Goal: Information Seeking & Learning: Learn about a topic

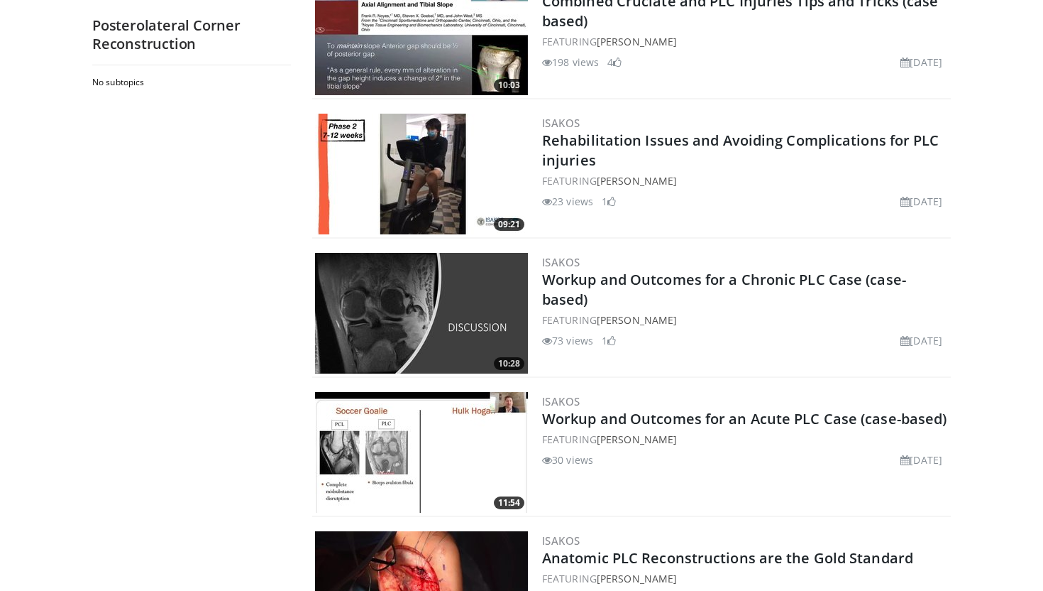
scroll to position [1471, 0]
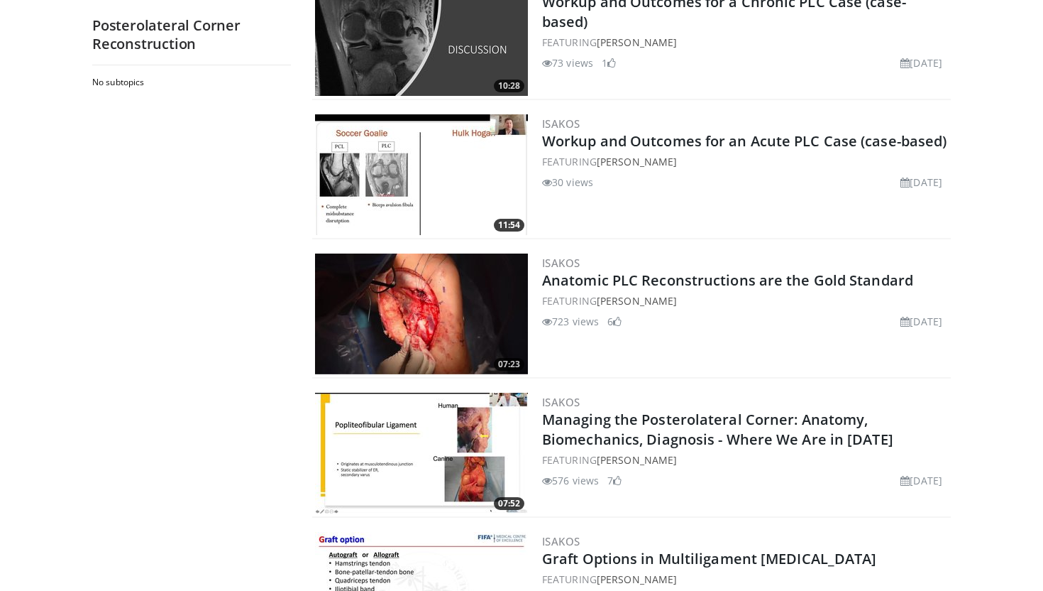
click at [440, 322] on img at bounding box center [421, 313] width 213 height 121
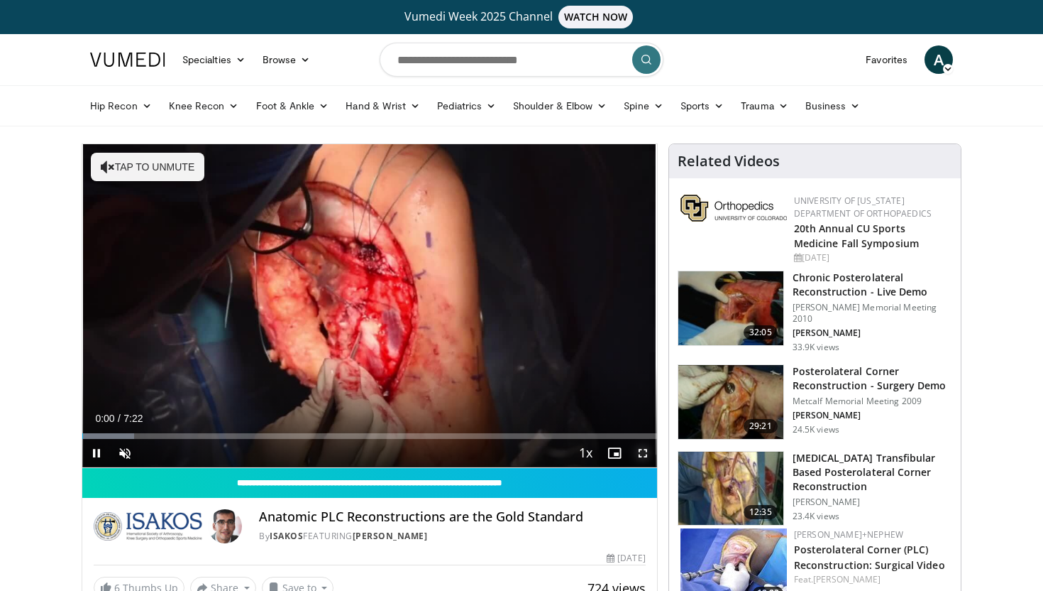
click at [644, 455] on span "Video Player" at bounding box center [643, 453] width 28 height 28
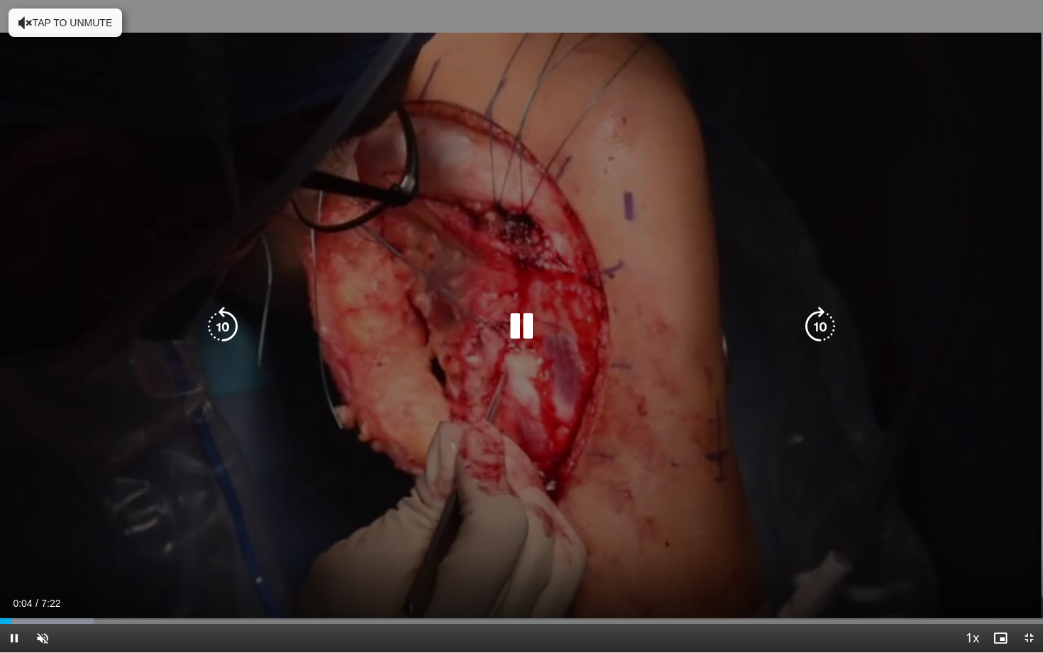
click at [70, 34] on button "Tap to unmute" at bounding box center [66, 23] width 114 height 28
click at [913, 256] on div "10 seconds Tap to unmute" at bounding box center [521, 326] width 1043 height 652
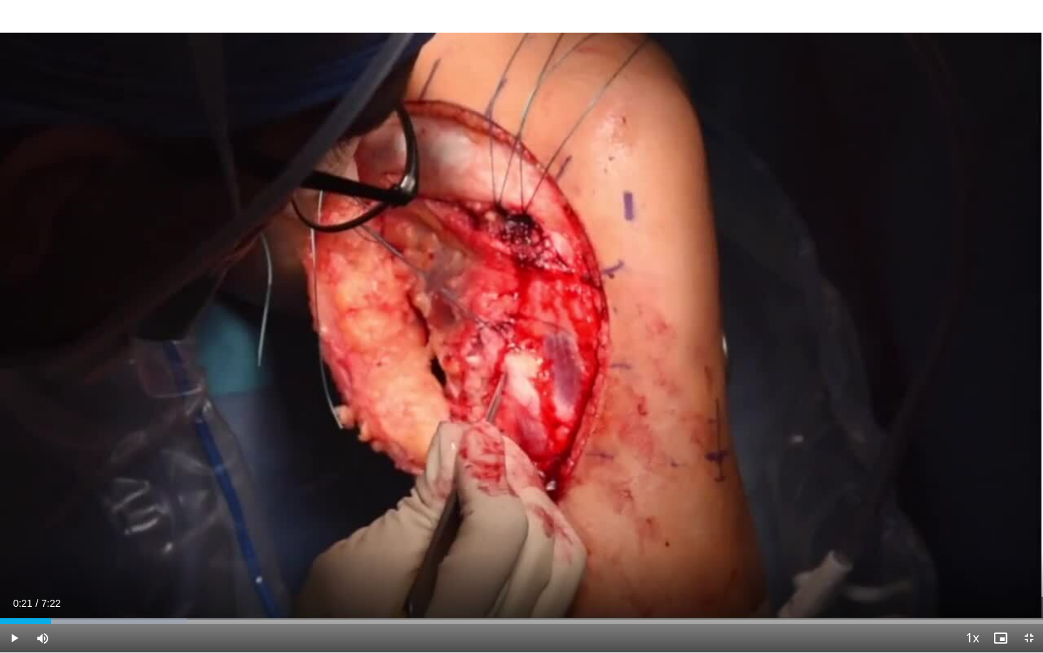
click at [913, 256] on div "10 seconds Tap to unmute" at bounding box center [521, 326] width 1043 height 652
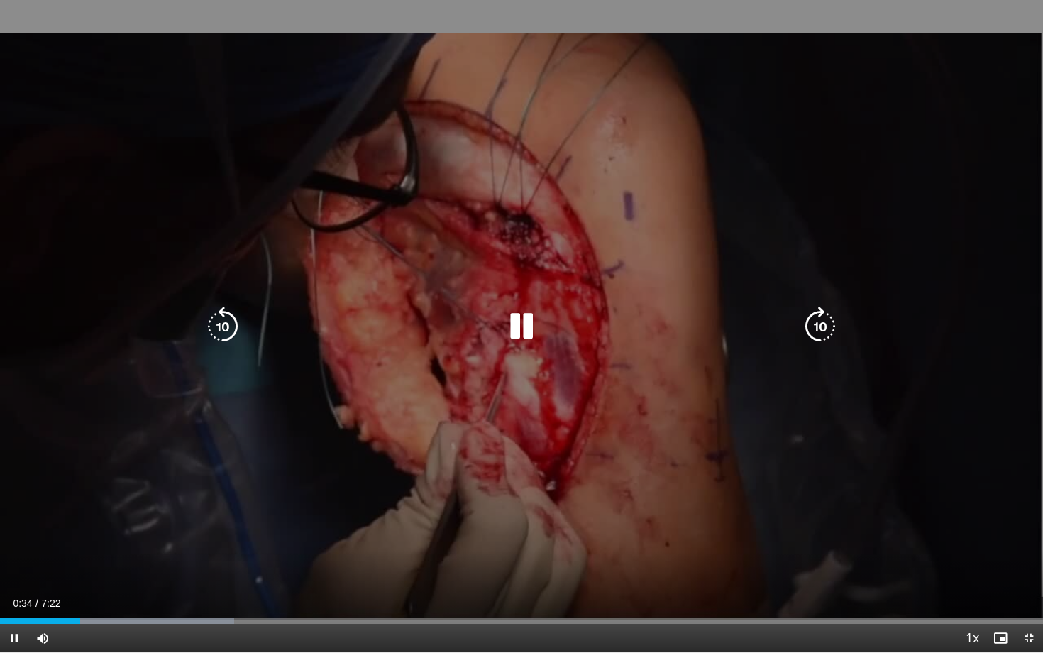
click at [923, 256] on div "10 seconds Tap to unmute" at bounding box center [521, 326] width 1043 height 652
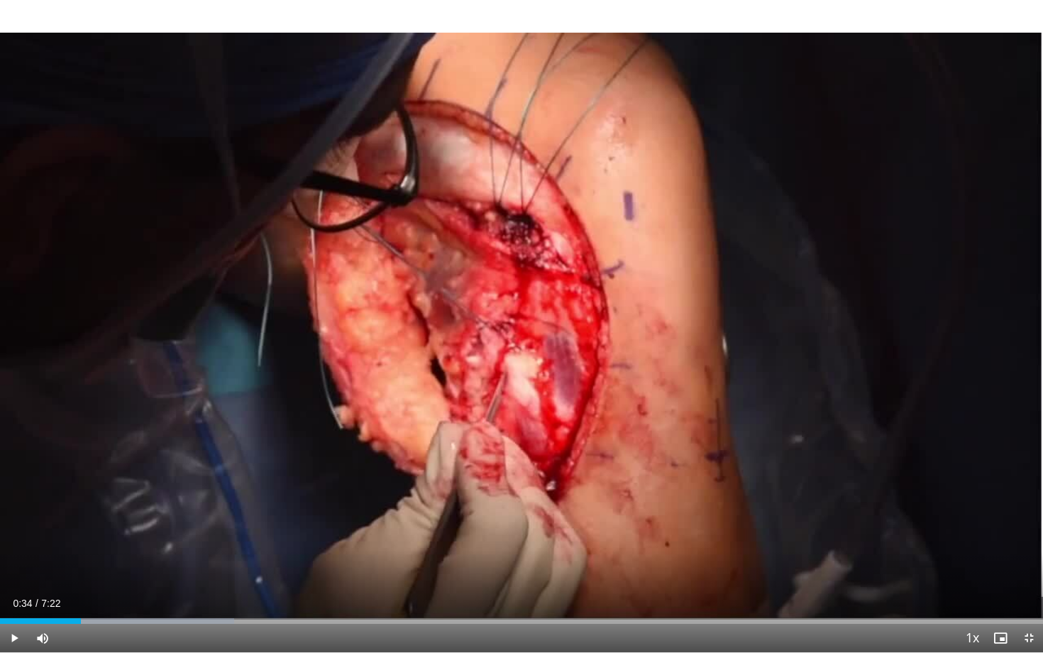
click at [923, 256] on div "10 seconds Tap to unmute" at bounding box center [521, 326] width 1043 height 652
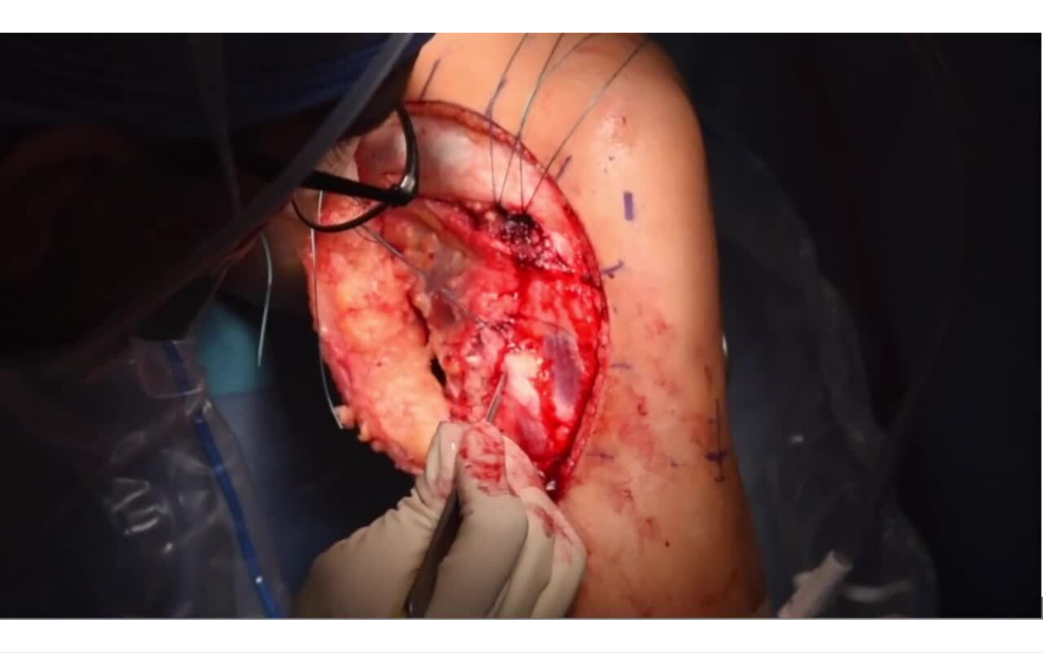
click at [923, 256] on div "10 seconds Tap to unmute" at bounding box center [521, 326] width 1043 height 652
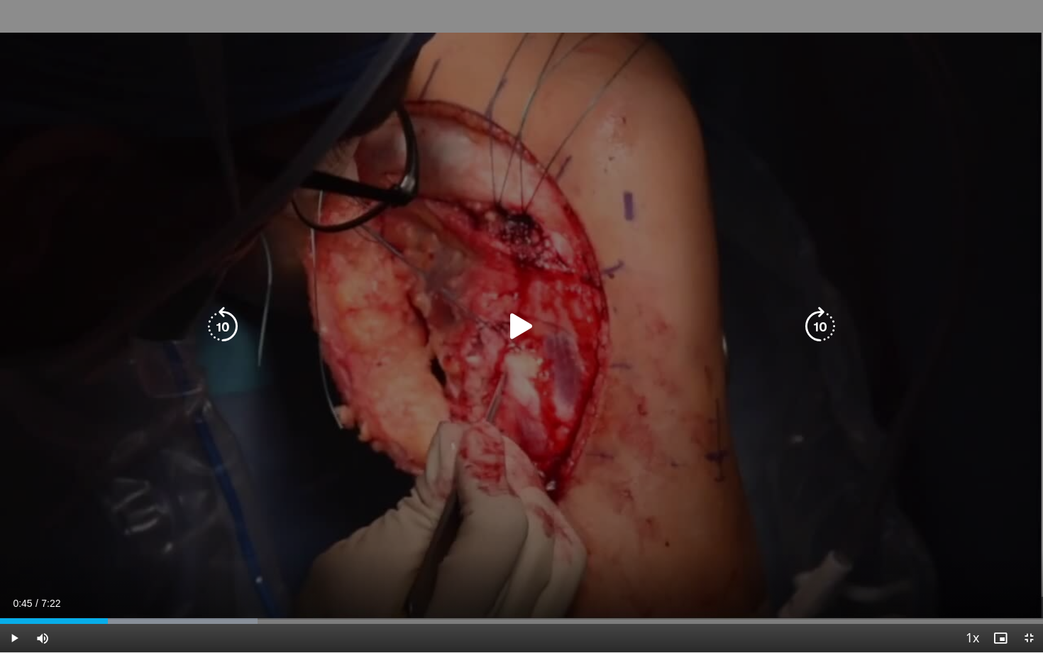
click at [836, 407] on div "10 seconds Tap to unmute" at bounding box center [521, 326] width 1043 height 652
click at [232, 330] on icon "Video Player" at bounding box center [223, 327] width 40 height 40
click at [874, 478] on div "10 seconds Tap to unmute" at bounding box center [521, 326] width 1043 height 652
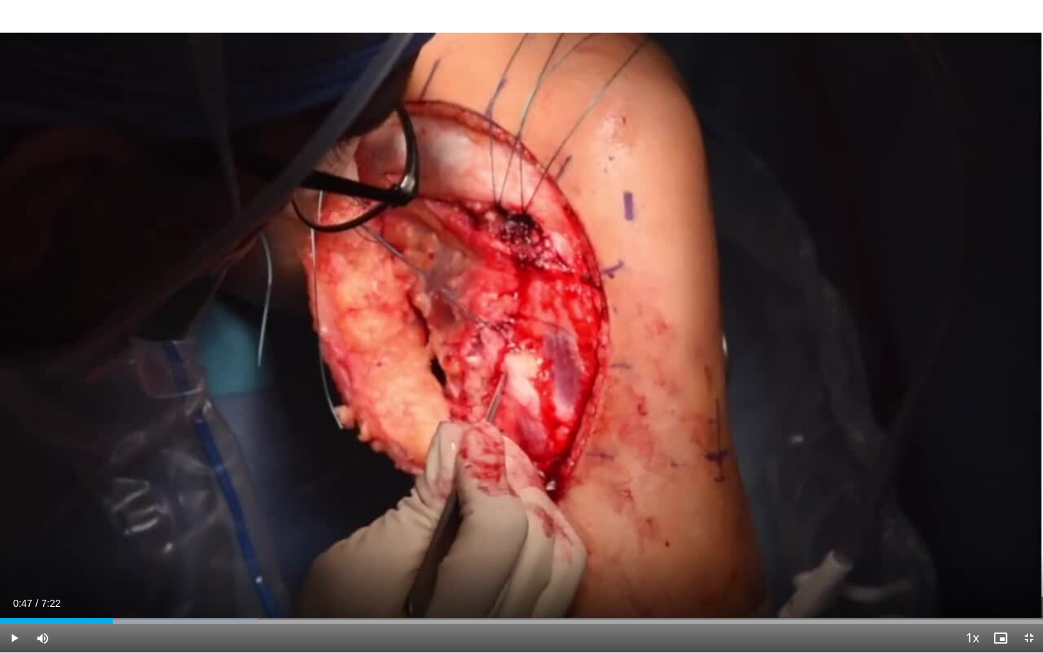
click at [874, 478] on div "10 seconds Tap to unmute" at bounding box center [521, 326] width 1043 height 652
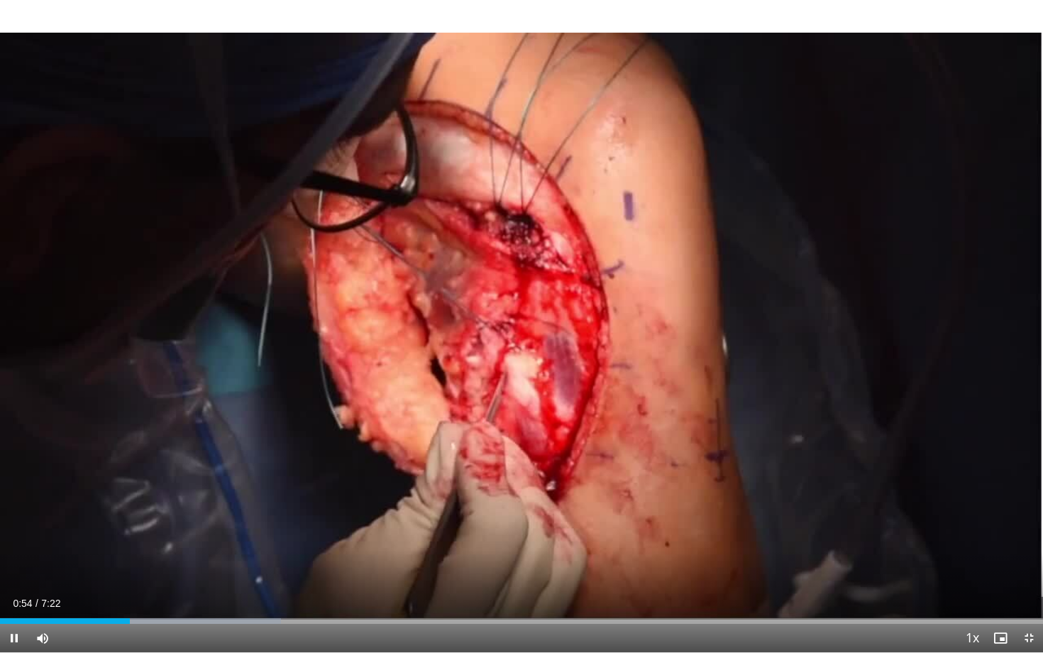
click at [874, 478] on div "10 seconds Tap to unmute" at bounding box center [521, 326] width 1043 height 652
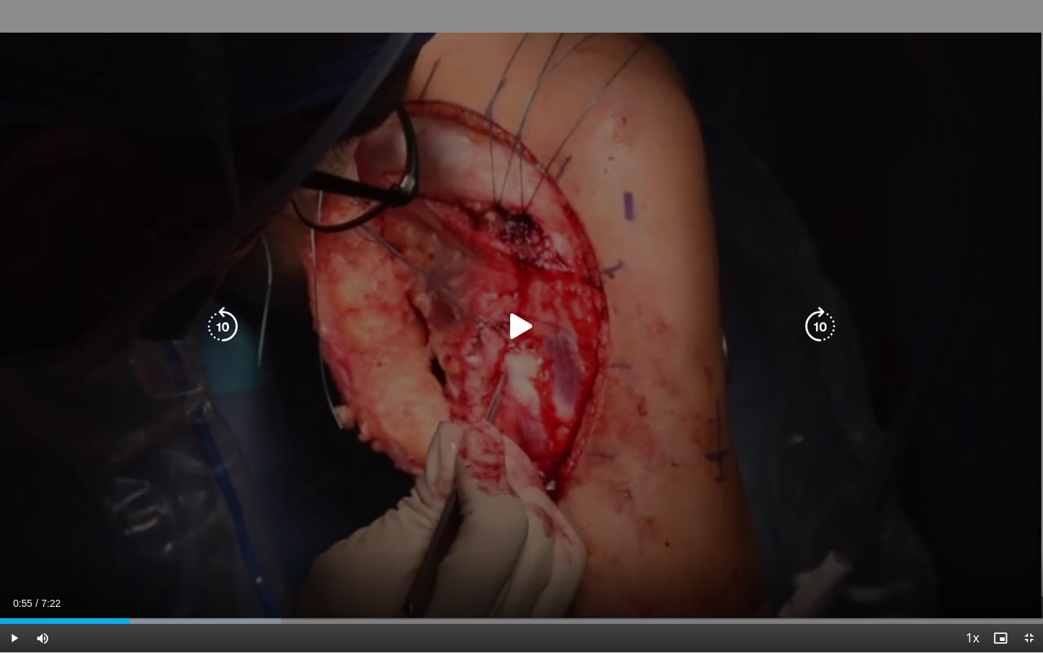
click at [874, 478] on div "10 seconds Tap to unmute" at bounding box center [521, 326] width 1043 height 652
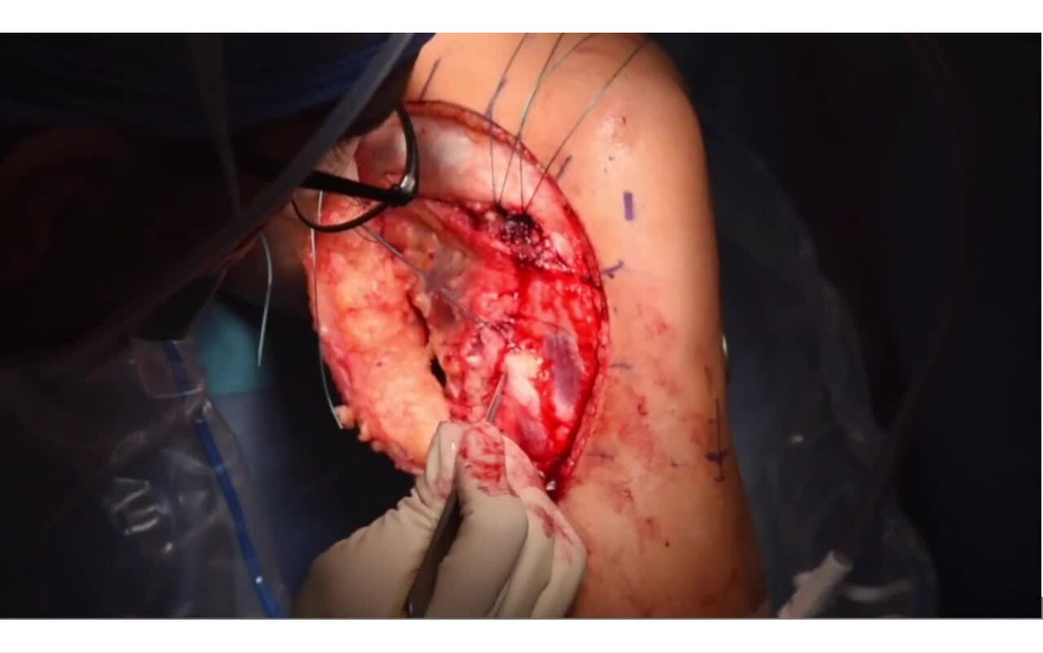
click at [874, 478] on div "10 seconds Tap to unmute" at bounding box center [521, 326] width 1043 height 652
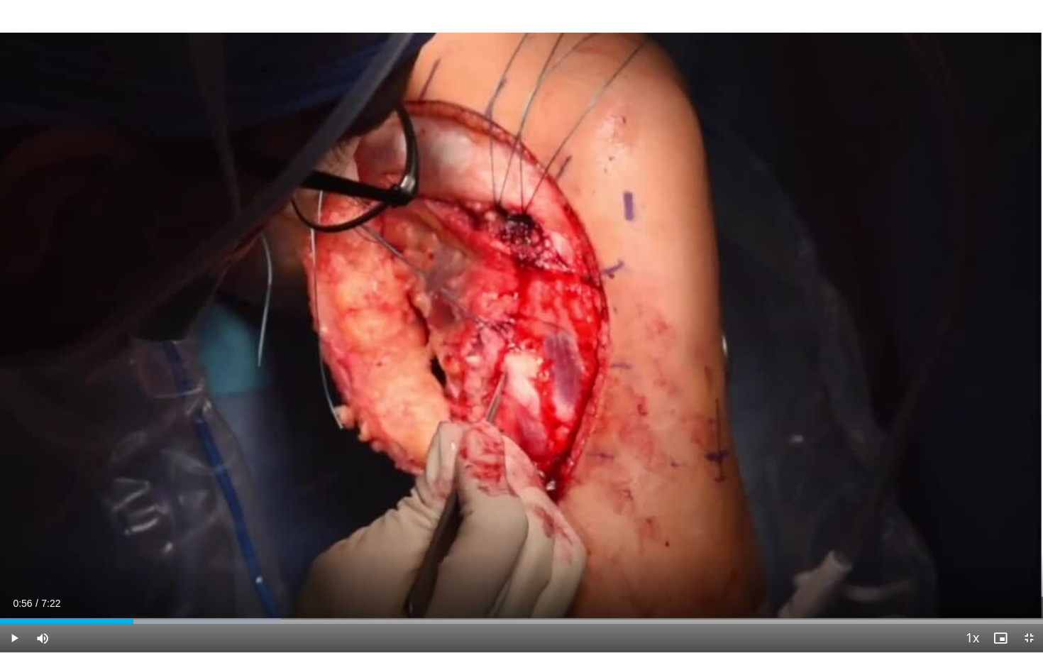
click at [874, 478] on div "10 seconds Tap to unmute" at bounding box center [521, 326] width 1043 height 652
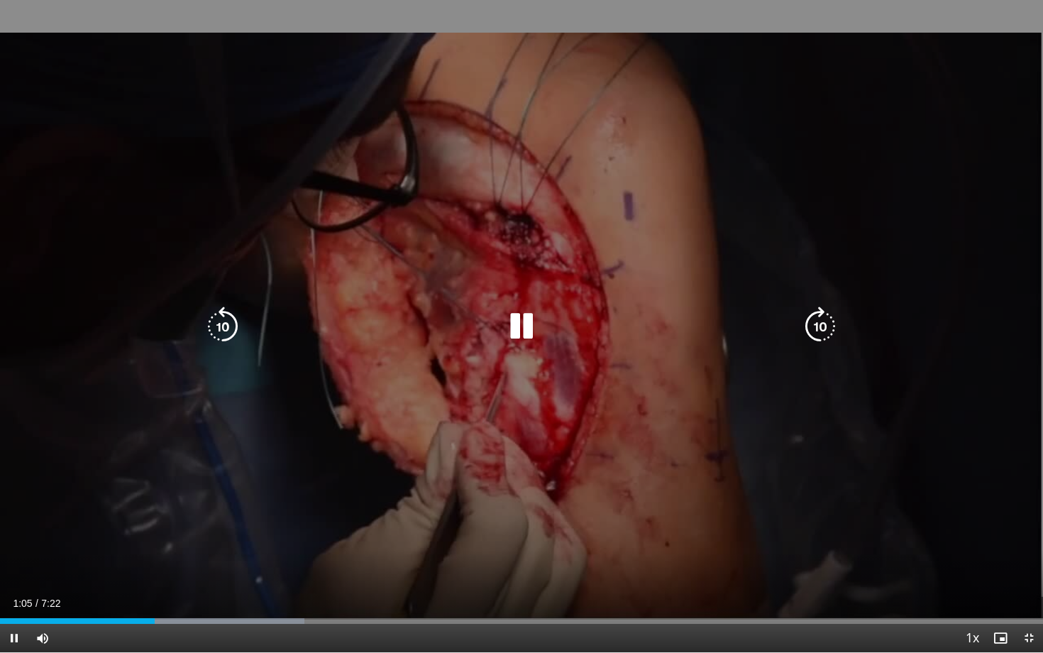
click at [887, 481] on div "10 seconds Tap to unmute" at bounding box center [521, 326] width 1043 height 652
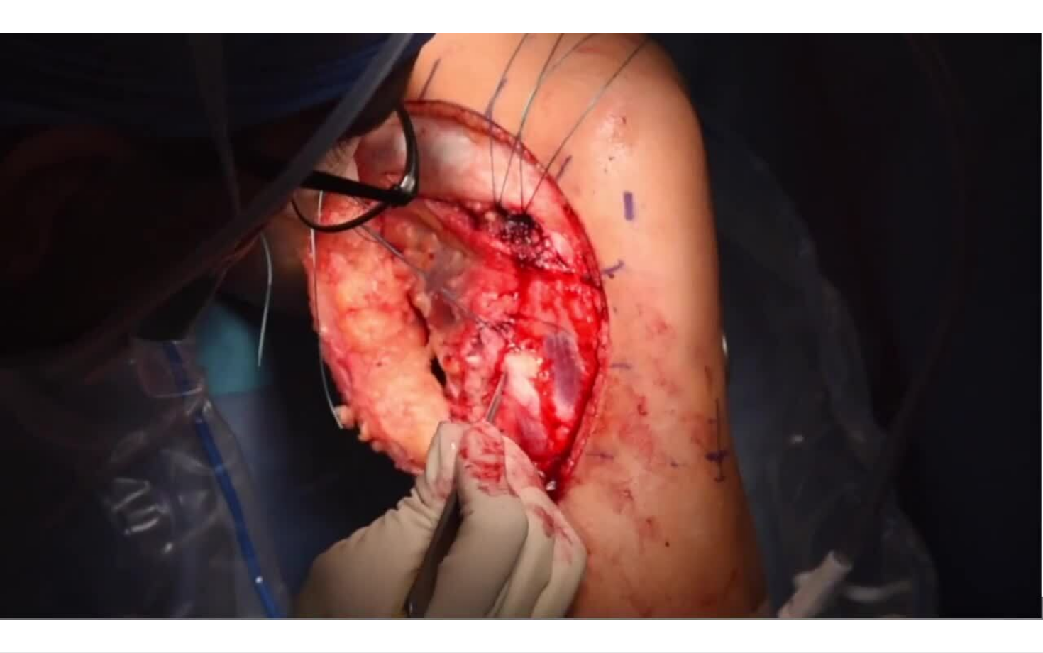
click at [887, 481] on div "10 seconds Tap to unmute" at bounding box center [521, 326] width 1043 height 652
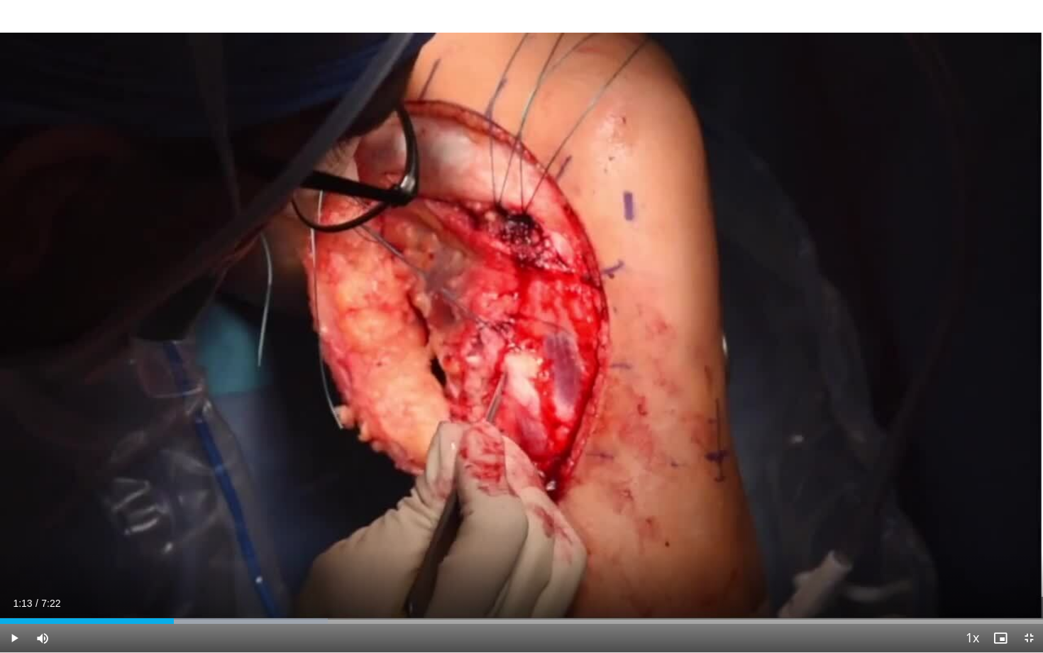
click at [887, 481] on div "10 seconds Tap to unmute" at bounding box center [521, 326] width 1043 height 652
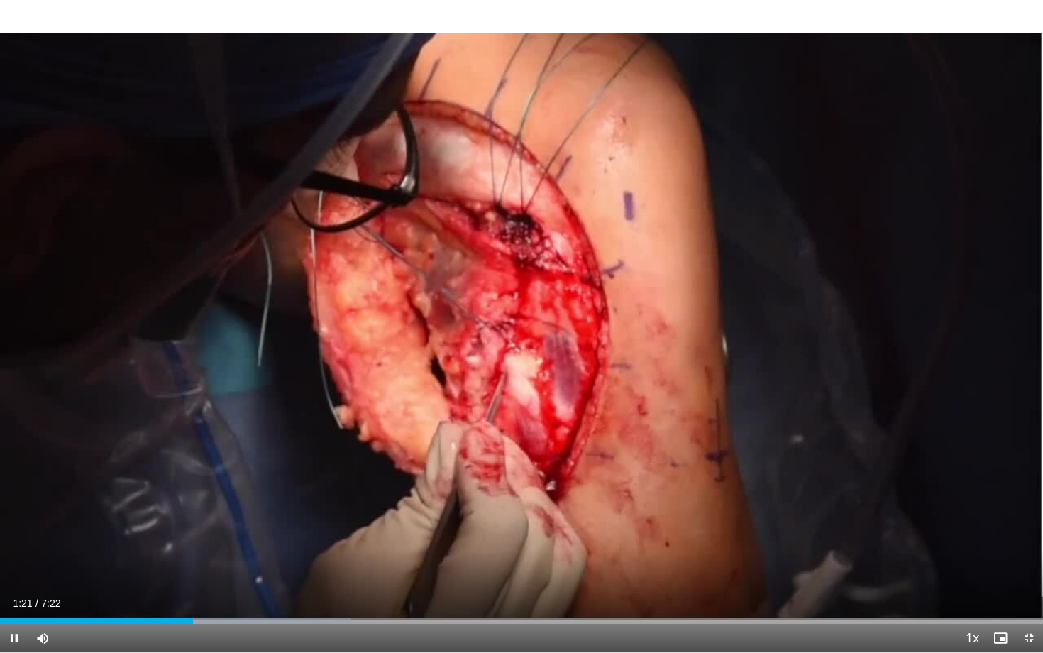
click at [887, 481] on div "10 seconds Tap to unmute" at bounding box center [521, 326] width 1043 height 652
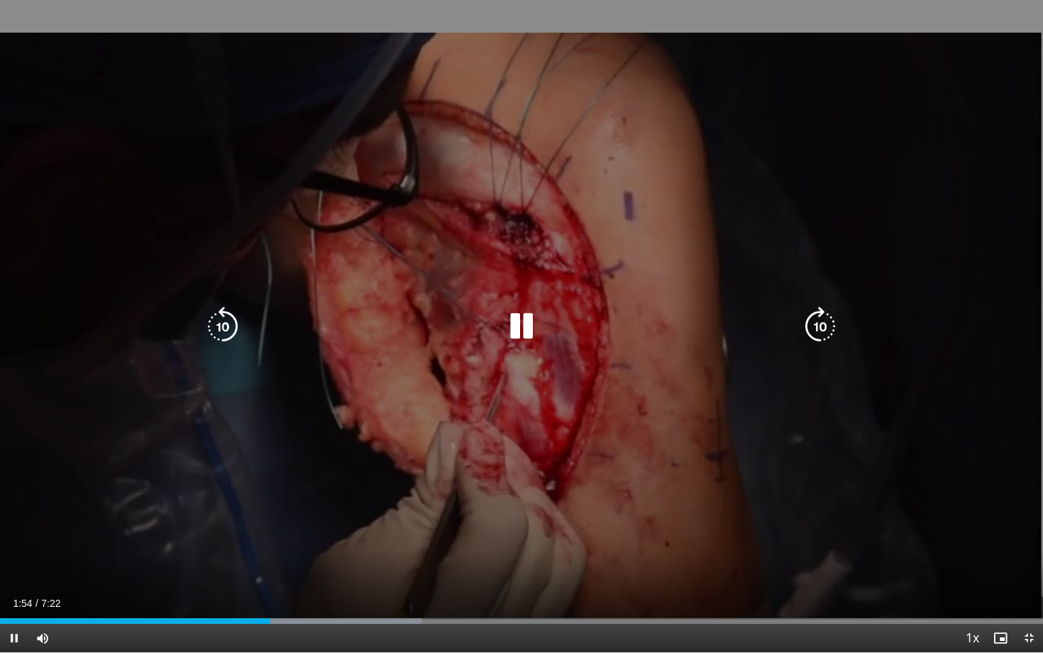
click at [823, 327] on icon "Video Player" at bounding box center [821, 327] width 40 height 40
click at [788, 373] on div "10 seconds Tap to unmute" at bounding box center [521, 326] width 1043 height 652
click at [789, 375] on div "10 seconds Tap to unmute" at bounding box center [521, 326] width 1043 height 652
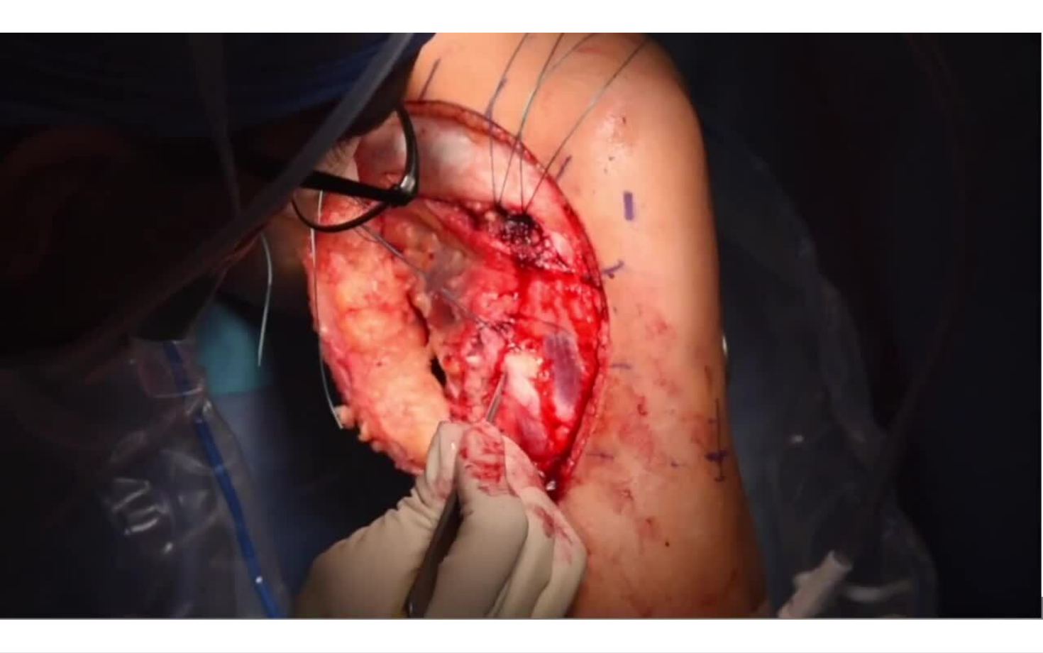
click at [789, 375] on div "10 seconds Tap to unmute" at bounding box center [521, 326] width 1043 height 652
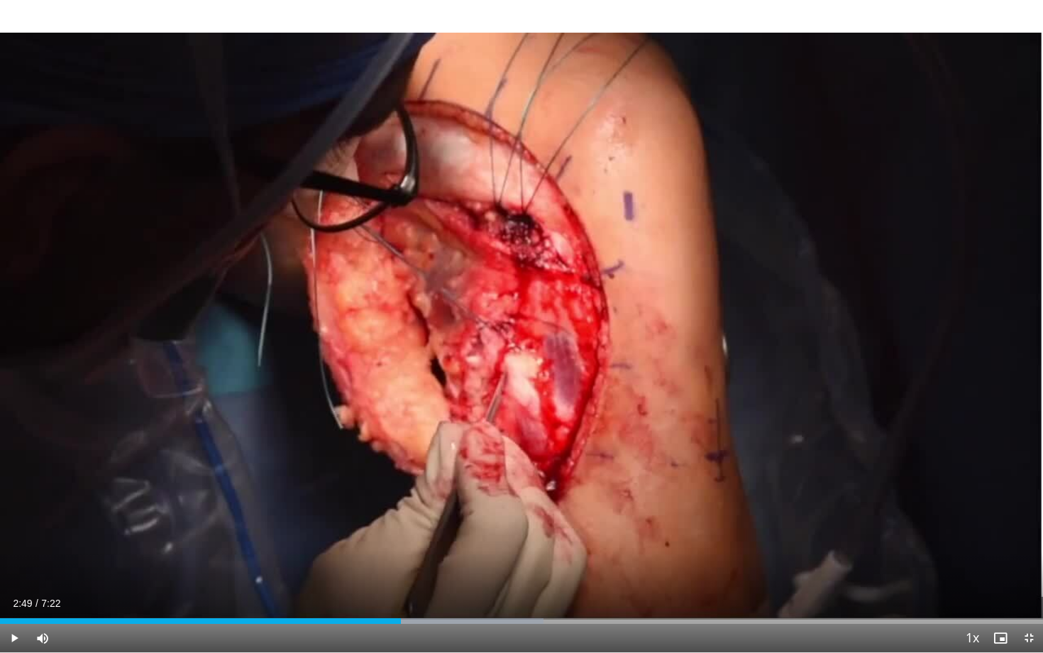
click at [789, 375] on div "10 seconds Tap to unmute" at bounding box center [521, 326] width 1043 height 652
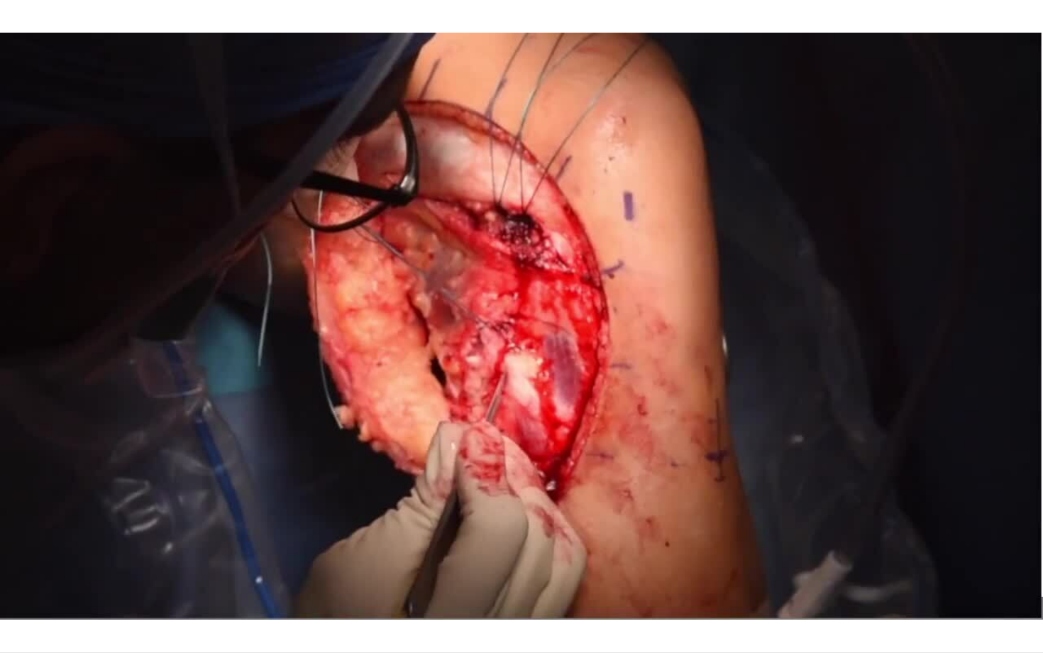
click at [789, 375] on div "10 seconds Tap to unmute" at bounding box center [521, 326] width 1043 height 652
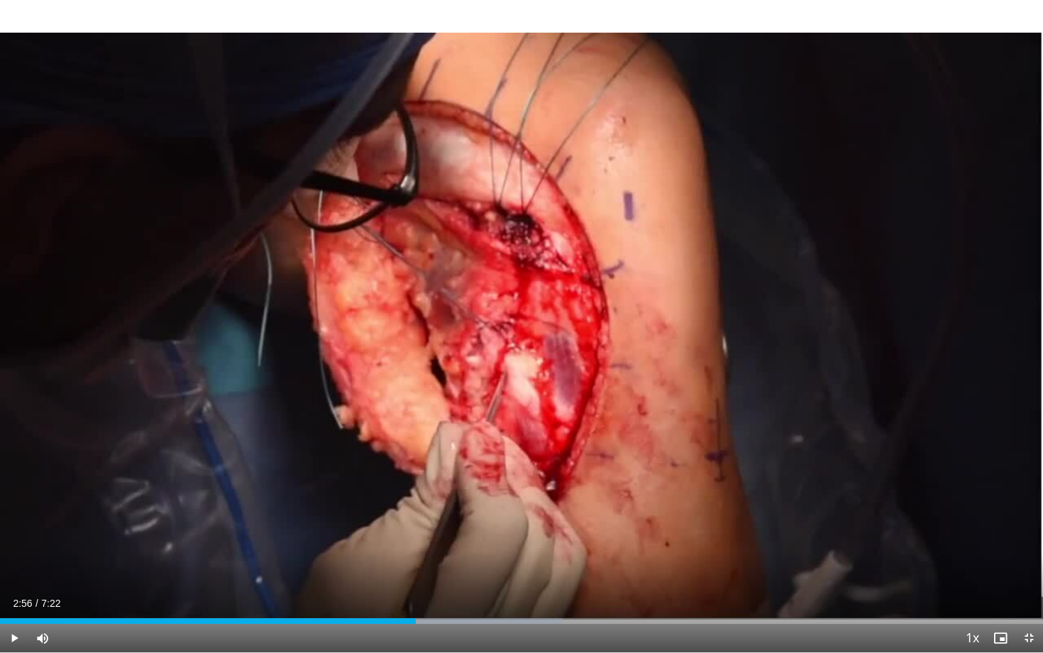
click at [789, 375] on div "10 seconds Tap to unmute" at bounding box center [521, 326] width 1043 height 652
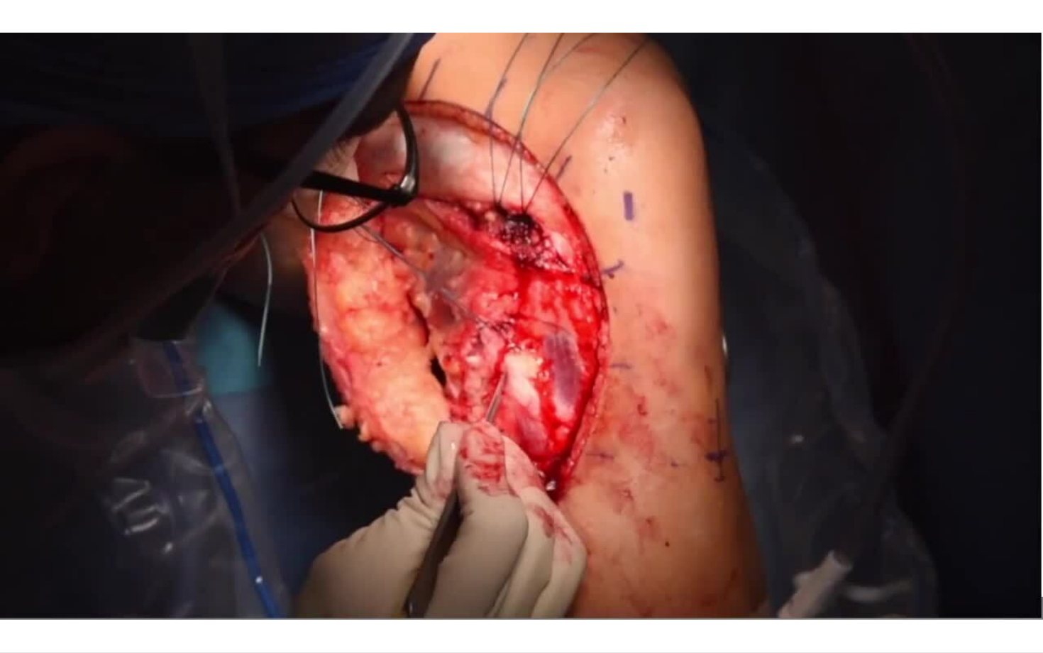
click at [789, 375] on div "10 seconds Tap to unmute" at bounding box center [521, 326] width 1043 height 652
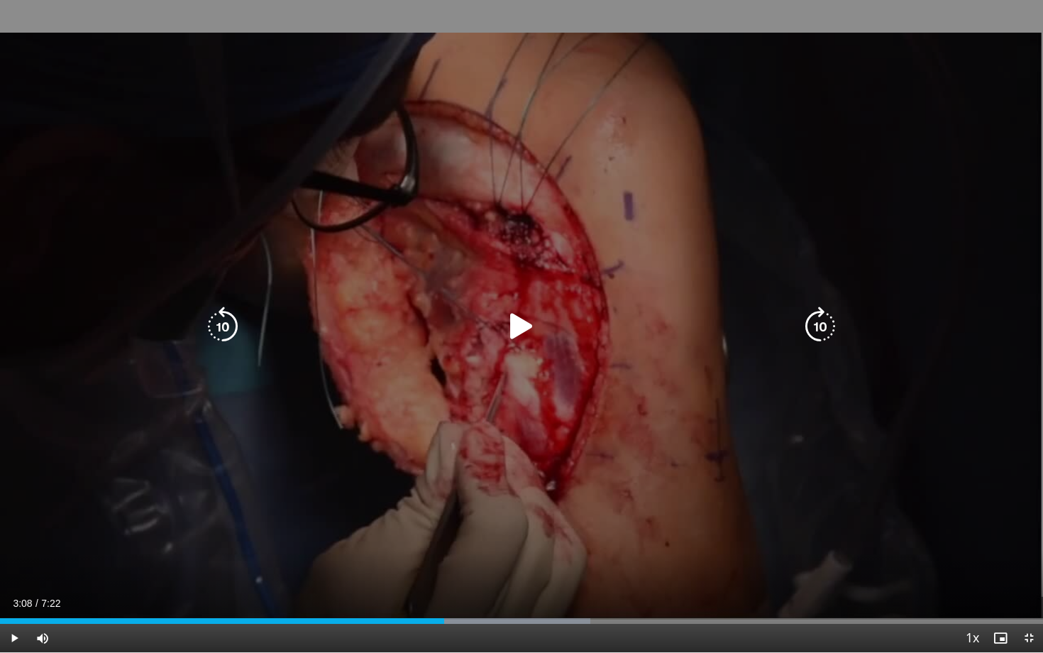
click at [789, 375] on div "10 seconds Tap to unmute" at bounding box center [521, 326] width 1043 height 652
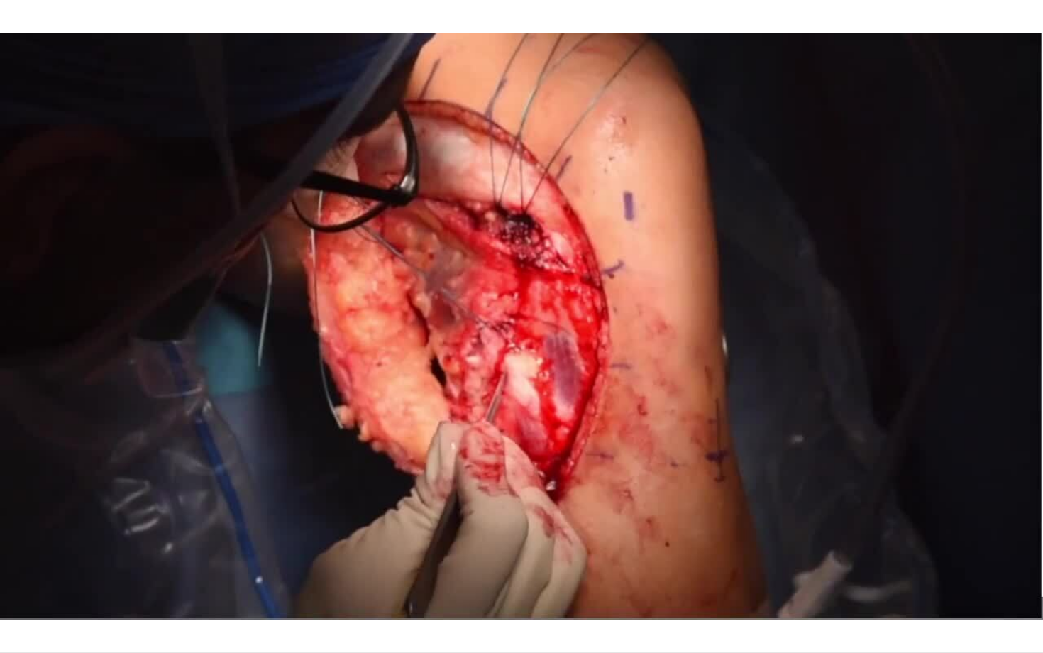
click at [789, 375] on div "10 seconds Tap to unmute" at bounding box center [521, 326] width 1043 height 652
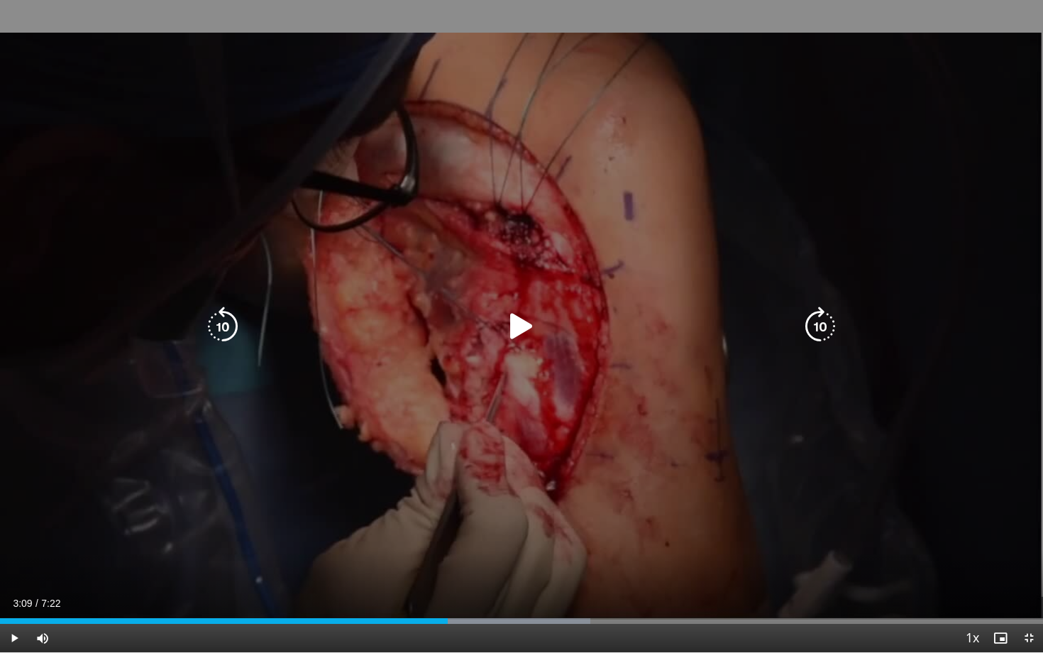
click at [789, 374] on div "10 seconds Tap to unmute" at bounding box center [521, 326] width 1043 height 652
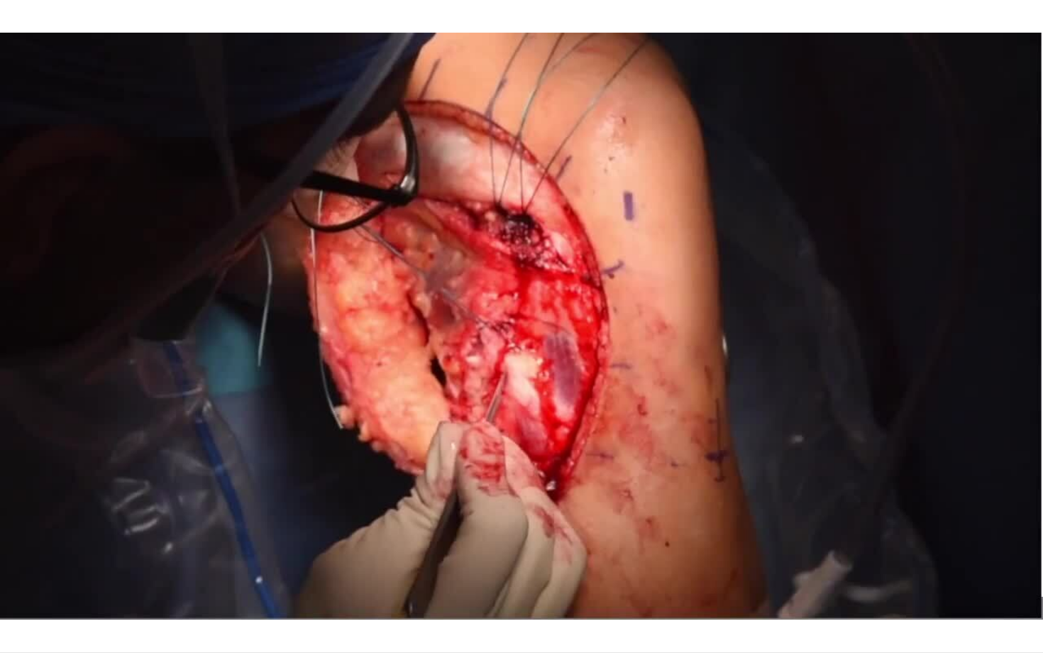
click at [789, 374] on div "10 seconds Tap to unmute" at bounding box center [521, 326] width 1043 height 652
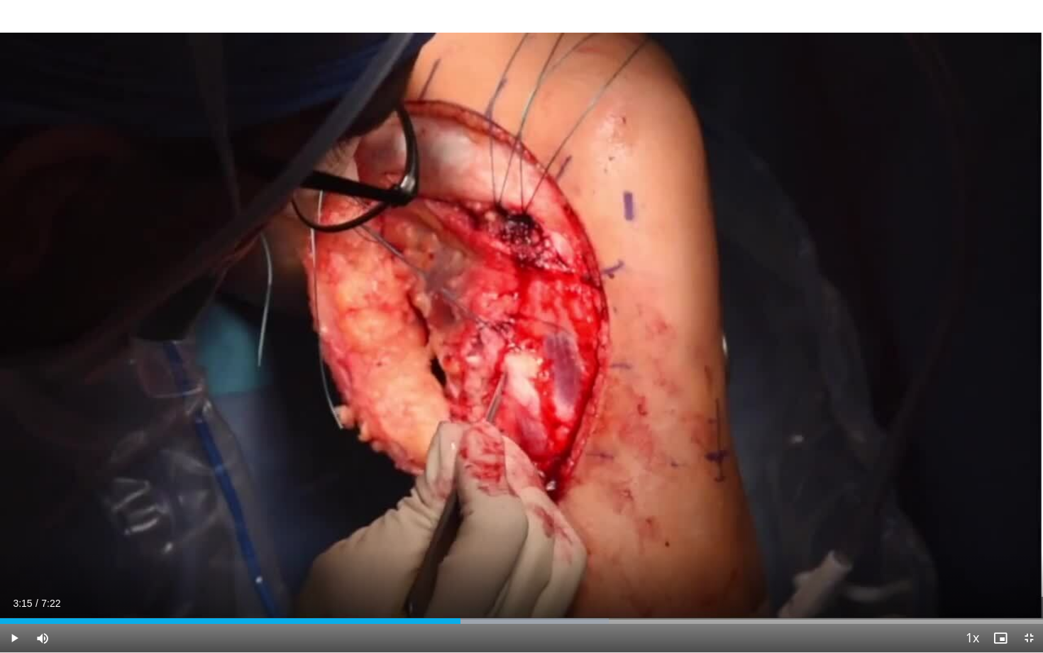
click at [789, 374] on div "10 seconds Tap to unmute" at bounding box center [521, 326] width 1043 height 652
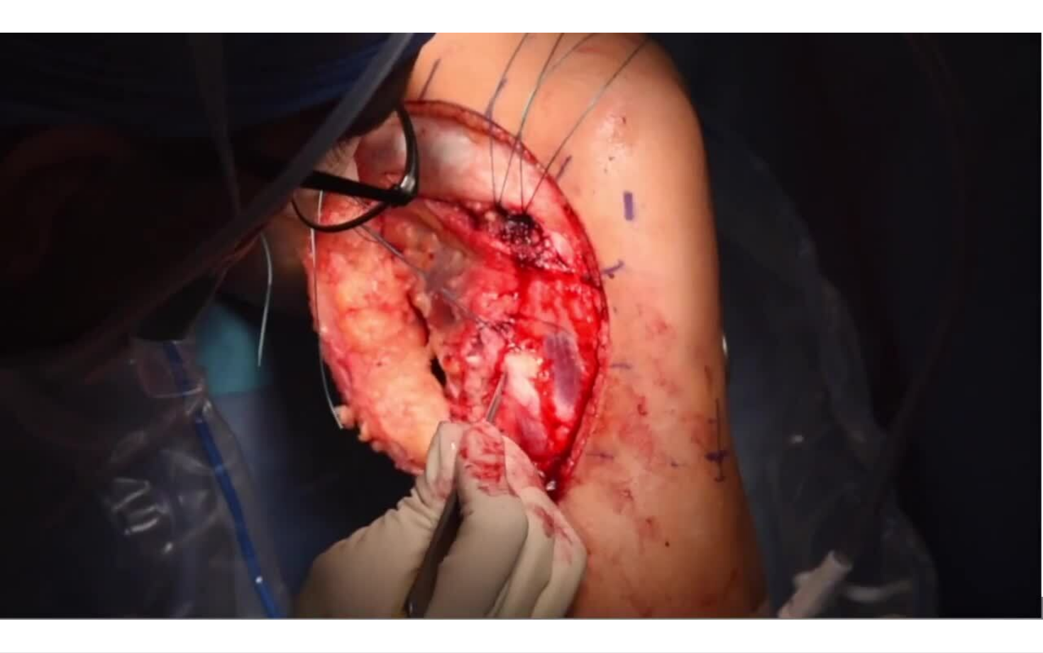
click at [789, 374] on div "10 seconds Tap to unmute" at bounding box center [521, 326] width 1043 height 652
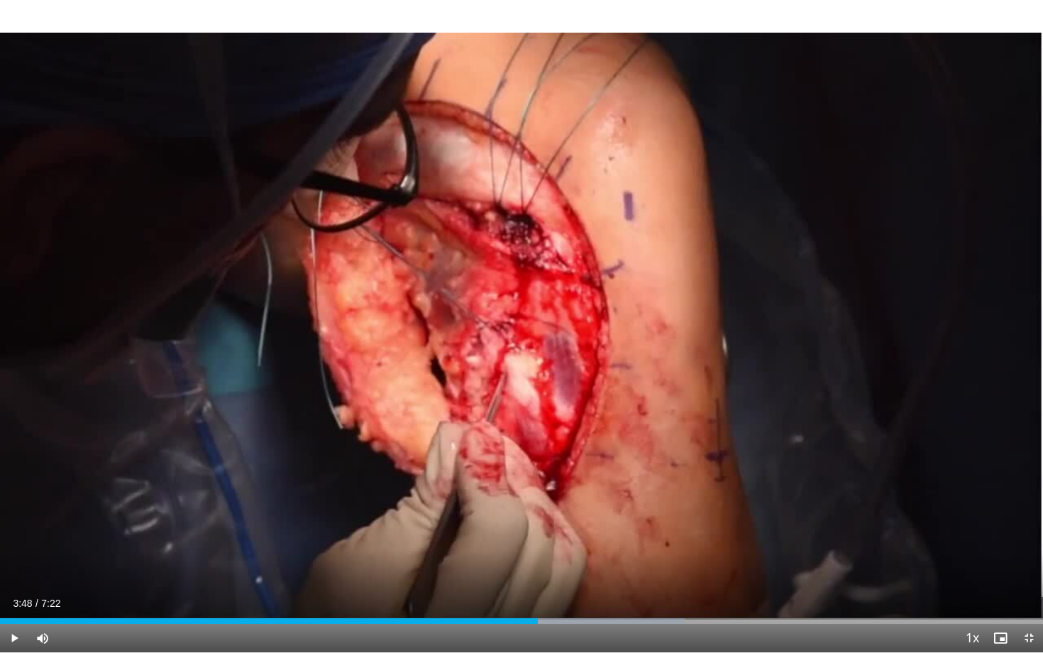
click at [789, 374] on div "10 seconds Tap to unmute" at bounding box center [521, 326] width 1043 height 652
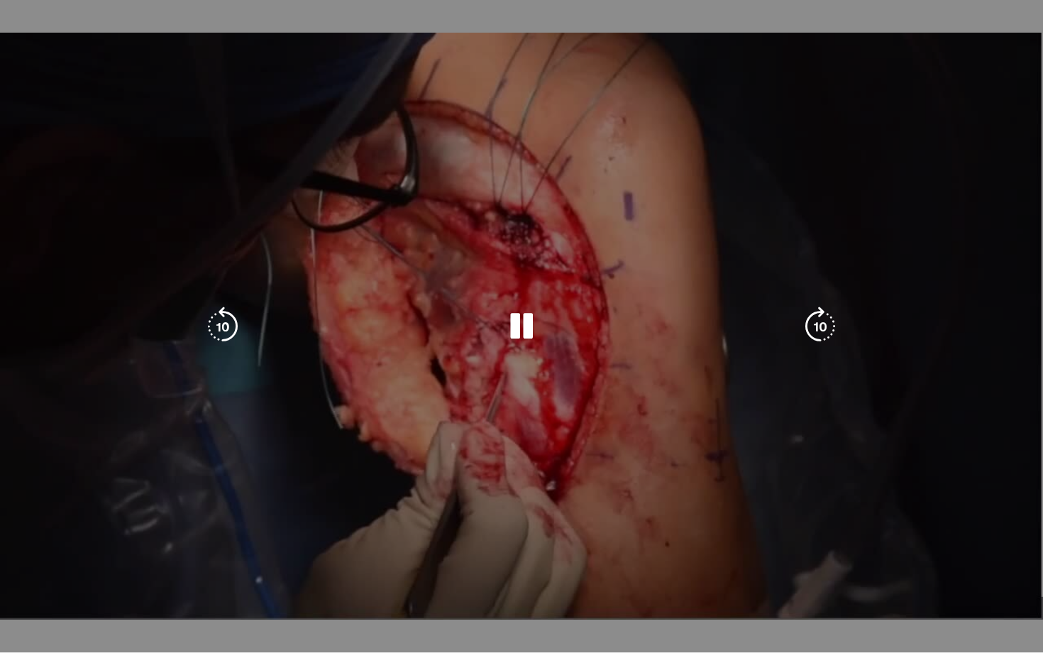
click at [789, 374] on div "10 seconds Tap to unmute" at bounding box center [521, 326] width 1043 height 652
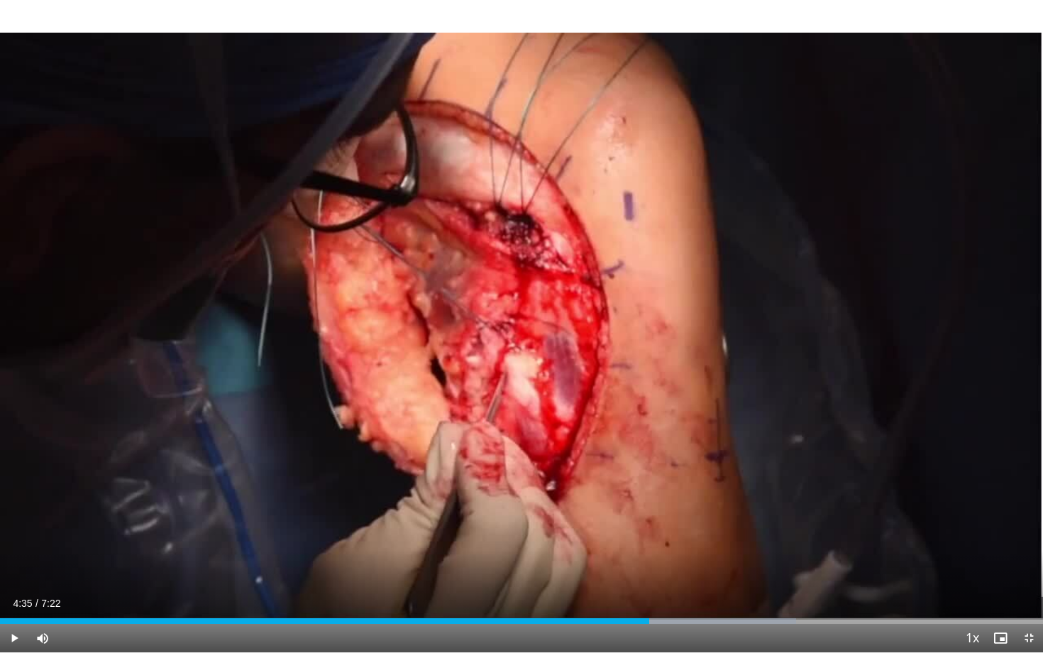
click at [789, 374] on div "10 seconds Tap to unmute" at bounding box center [521, 326] width 1043 height 652
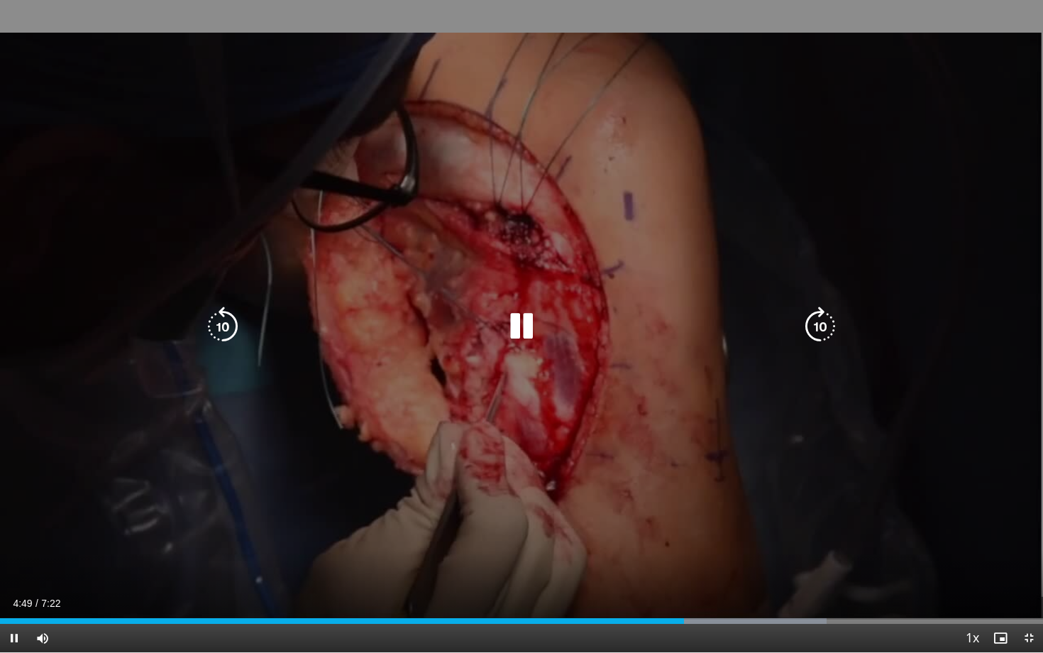
click at [768, 383] on div "10 seconds Tap to unmute" at bounding box center [521, 326] width 1043 height 652
click at [823, 323] on icon "Video Player" at bounding box center [821, 327] width 40 height 40
click at [823, 324] on icon "Video Player" at bounding box center [821, 327] width 40 height 40
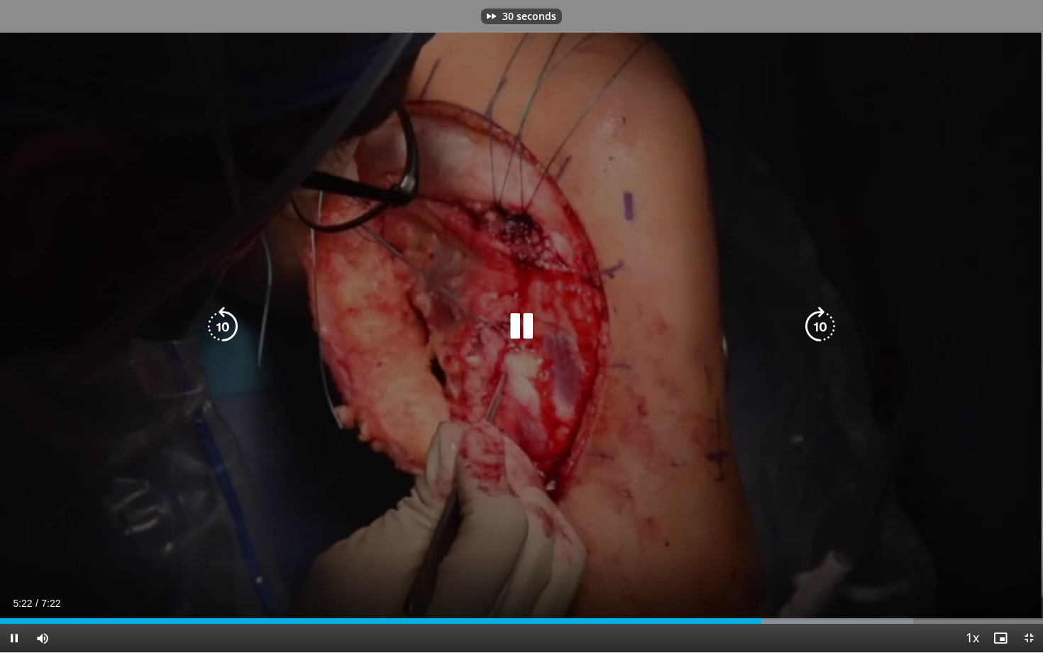
click at [777, 406] on div "30 seconds Tap to unmute" at bounding box center [521, 326] width 1043 height 652
click at [225, 336] on icon "Video Player" at bounding box center [223, 327] width 40 height 40
click at [243, 493] on div "10 seconds Tap to unmute" at bounding box center [521, 326] width 1043 height 652
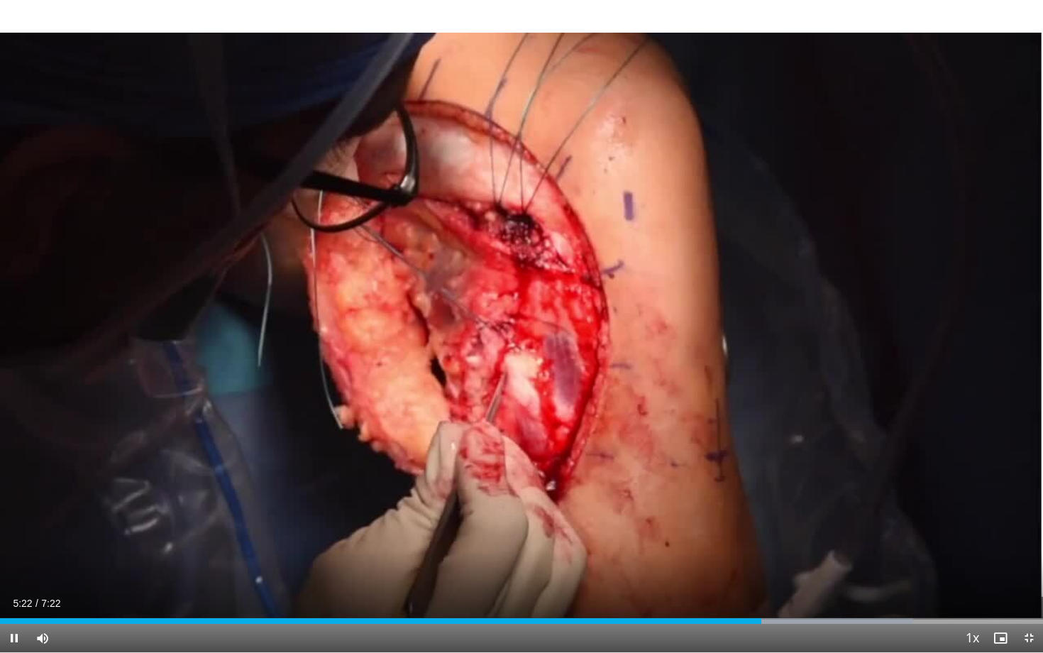
click at [243, 493] on div "10 seconds Tap to unmute" at bounding box center [521, 326] width 1043 height 652
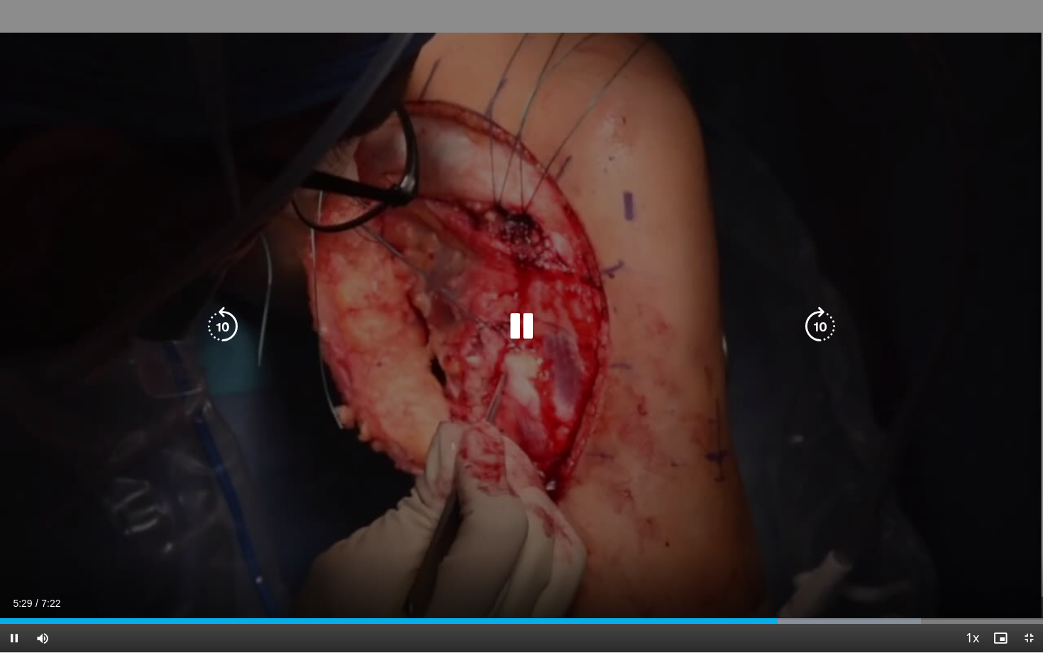
click at [243, 493] on div "10 seconds Tap to unmute" at bounding box center [521, 326] width 1043 height 652
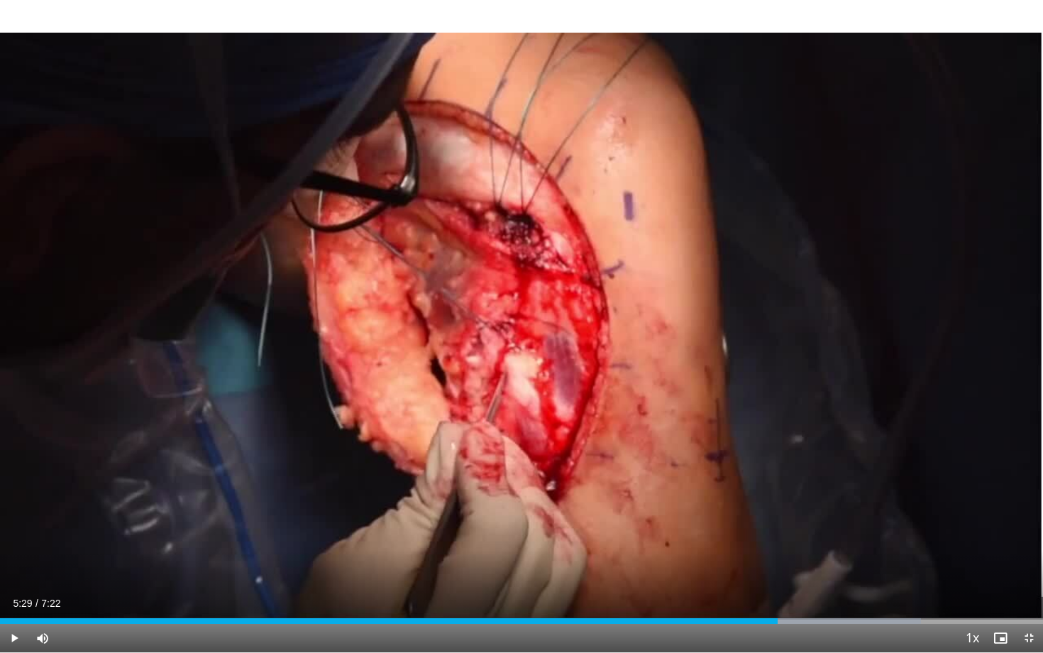
click at [243, 493] on div "10 seconds Tap to unmute" at bounding box center [521, 326] width 1043 height 652
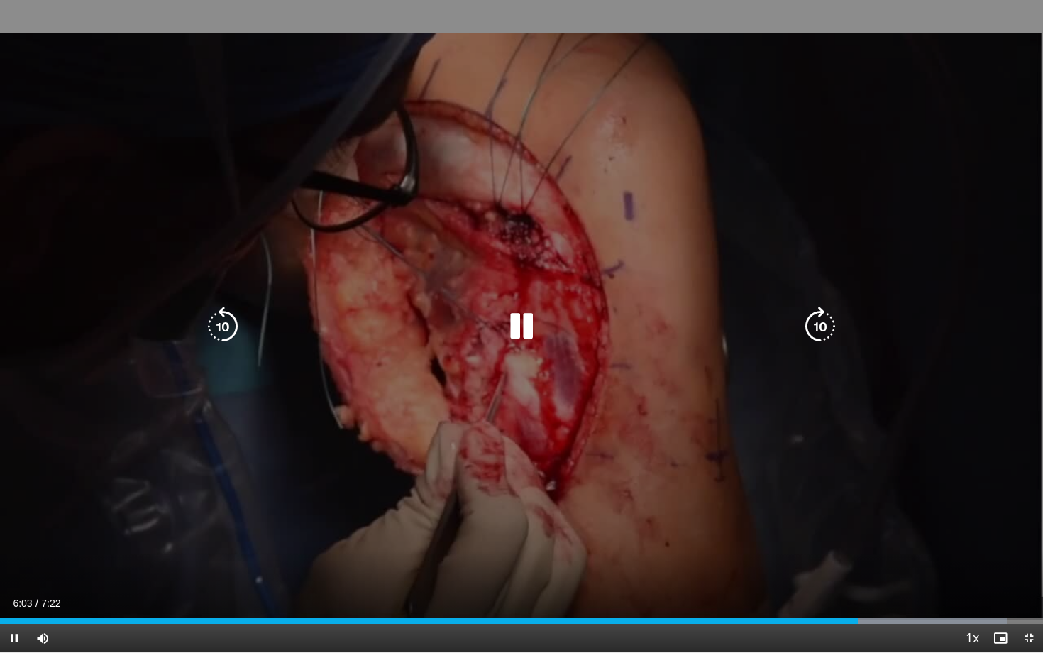
click at [819, 317] on icon "Video Player" at bounding box center [821, 327] width 40 height 40
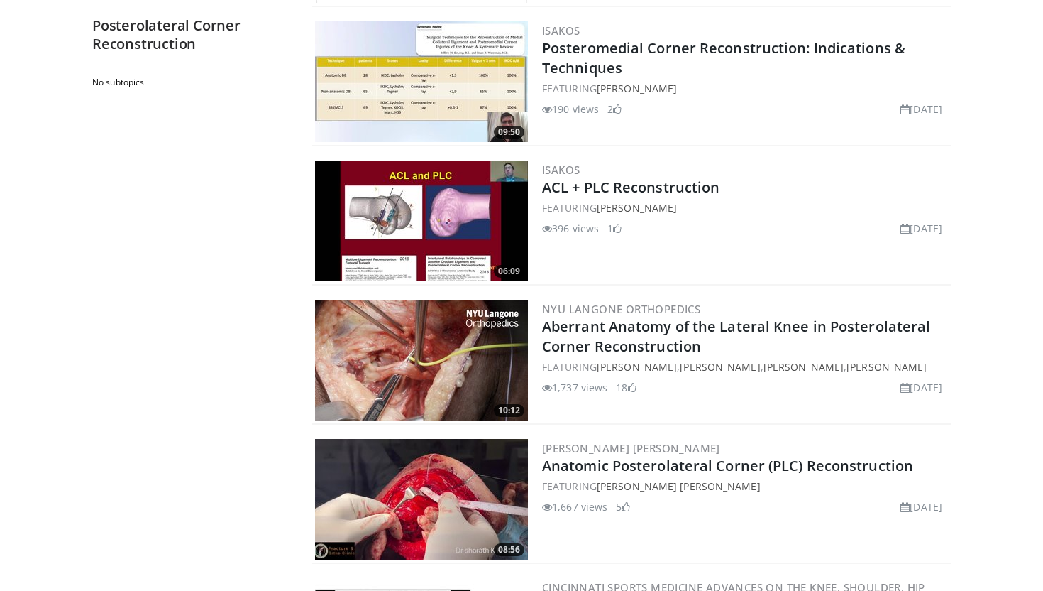
scroll to position [2550, 0]
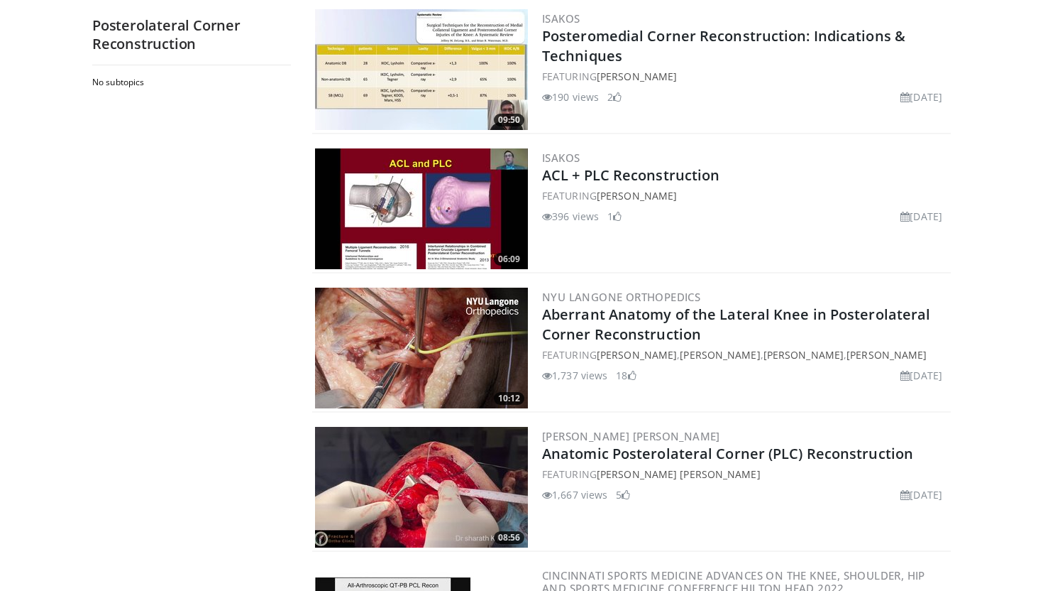
click at [427, 500] on img at bounding box center [421, 487] width 213 height 121
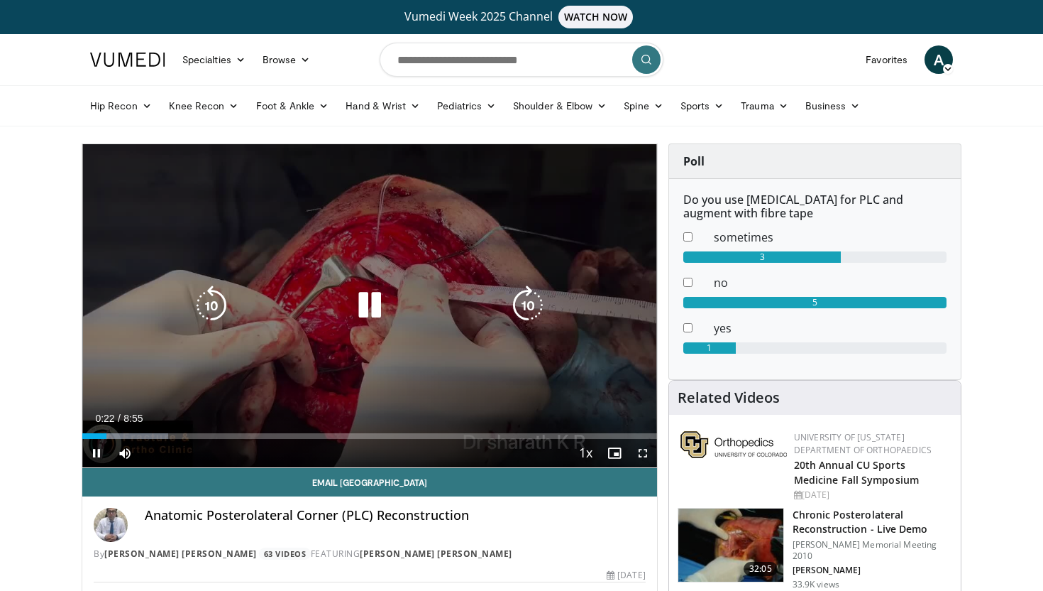
click at [512, 234] on div "10 seconds Tap to unmute" at bounding box center [369, 305] width 575 height 323
